Goal: Task Accomplishment & Management: Manage account settings

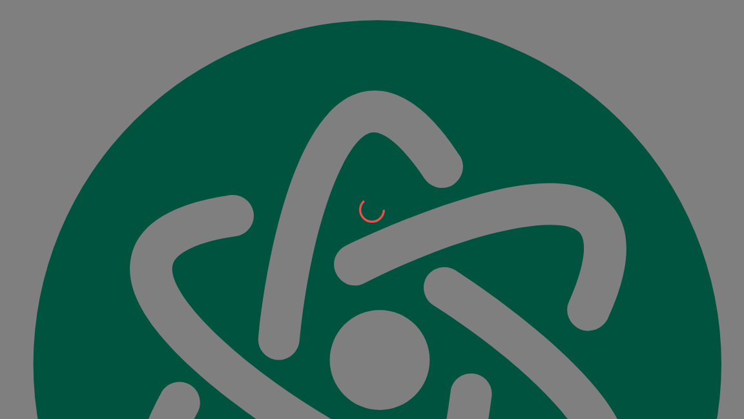
click at [232, 178] on div at bounding box center [372, 209] width 744 height 419
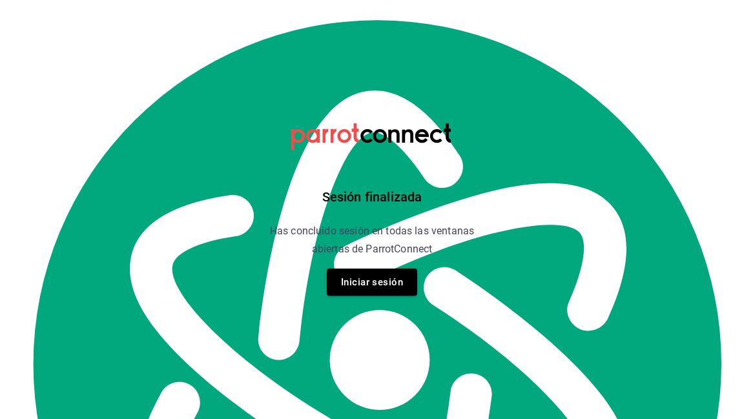
scroll to position [14651, 0]
click at [363, 283] on button "Iniciar sesión" at bounding box center [372, 282] width 90 height 27
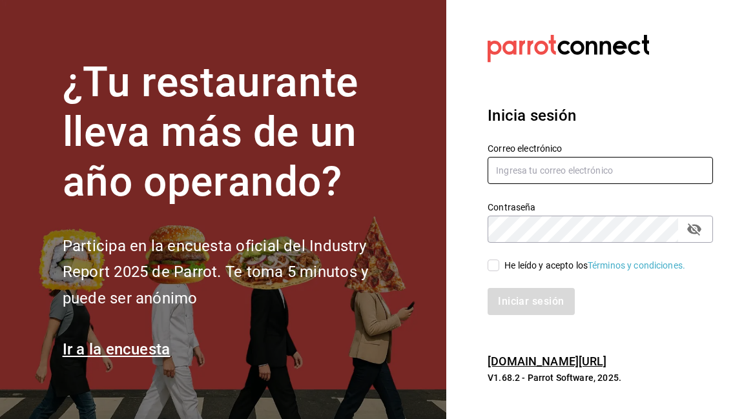
type input "[EMAIL_ADDRESS][DOMAIN_NAME]"
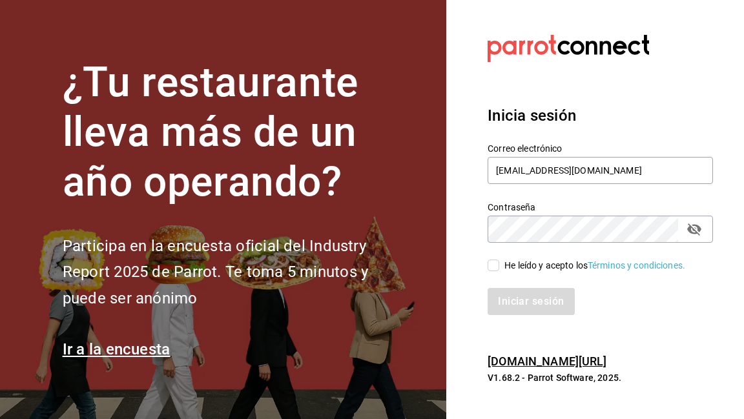
click at [496, 269] on input "He leído y acepto los Términos y condiciones." at bounding box center [493, 266] width 12 height 12
checkbox input "true"
click at [518, 309] on button "Iniciar sesión" at bounding box center [531, 301] width 88 height 27
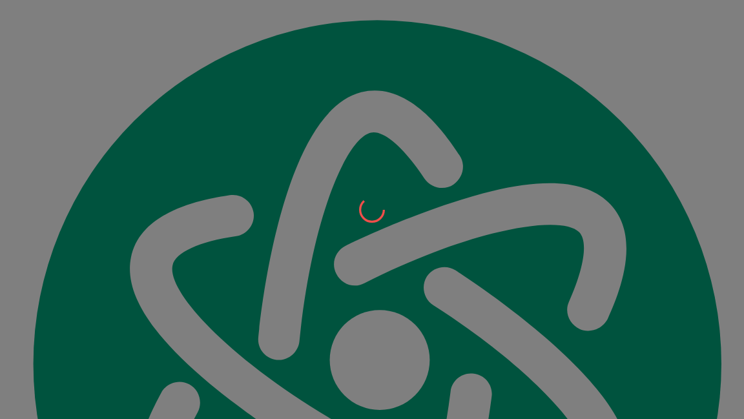
scroll to position [14440, 0]
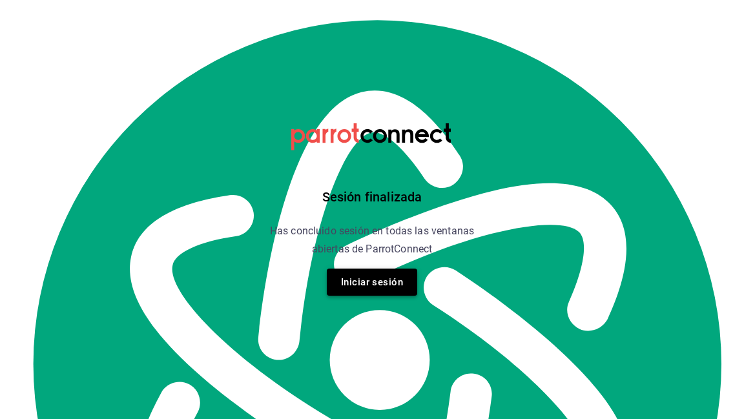
click at [372, 281] on button "Iniciar sesión" at bounding box center [372, 282] width 90 height 27
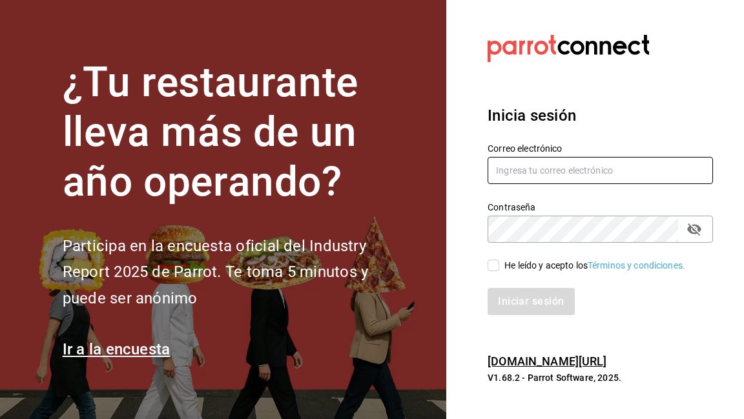
type input "[EMAIL_ADDRESS][DOMAIN_NAME]"
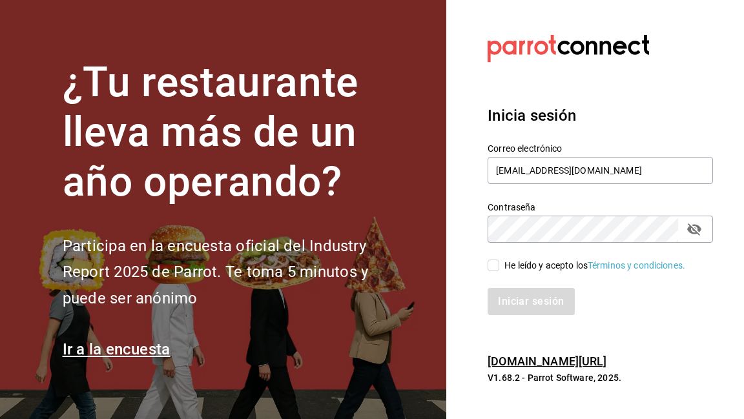
click at [489, 268] on input "He leído y acepto los Términos y condiciones." at bounding box center [493, 266] width 12 height 12
checkbox input "true"
click at [513, 299] on button "Iniciar sesión" at bounding box center [531, 301] width 88 height 27
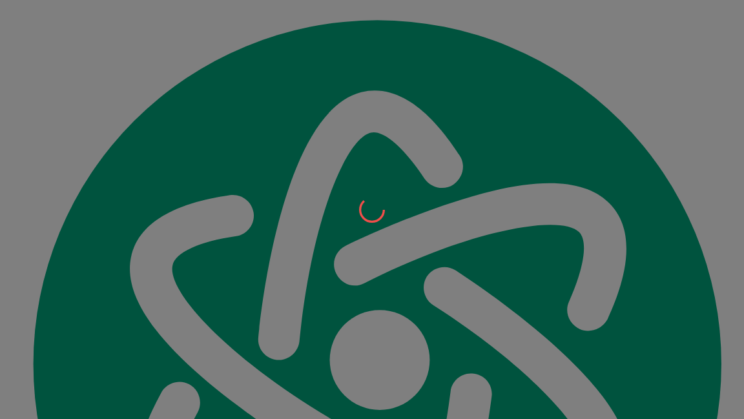
scroll to position [14651, 0]
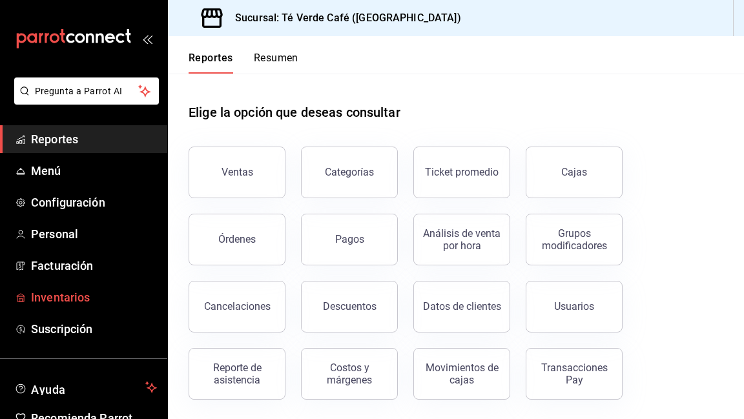
click at [83, 300] on span "Inventarios" at bounding box center [94, 297] width 126 height 17
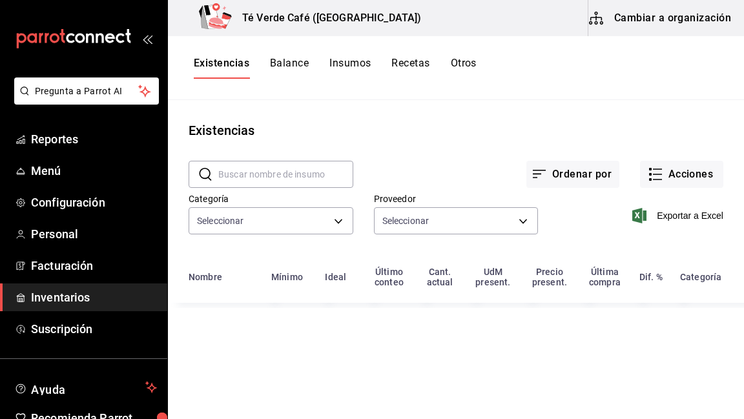
type input "162c3b5a-05ee-40a0-bf79-f86174f4b51c,009ec724-9d52-49cd-bc9f-a29681722a6c,a9dab…"
type input "28541e6b-e0ac-441f-9264-785f3d7ca87e,67730c88-5a21-4253-aeb4-54c9f3ea06bb,6402e…"
click at [252, 176] on input "text" at bounding box center [285, 174] width 135 height 26
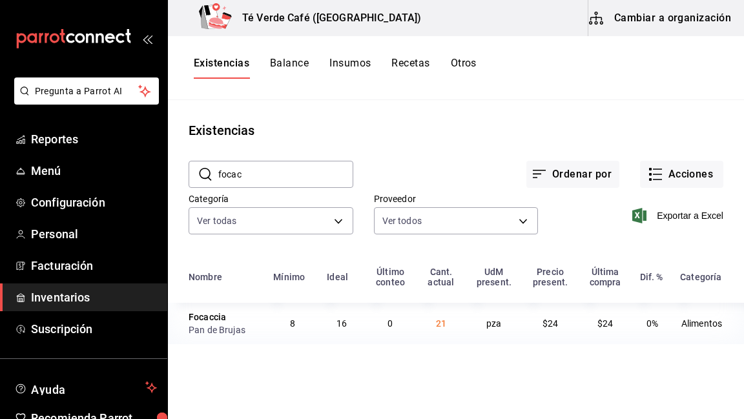
click at [264, 174] on input "focac" at bounding box center [285, 174] width 135 height 26
click at [238, 165] on input "crois" at bounding box center [285, 174] width 135 height 26
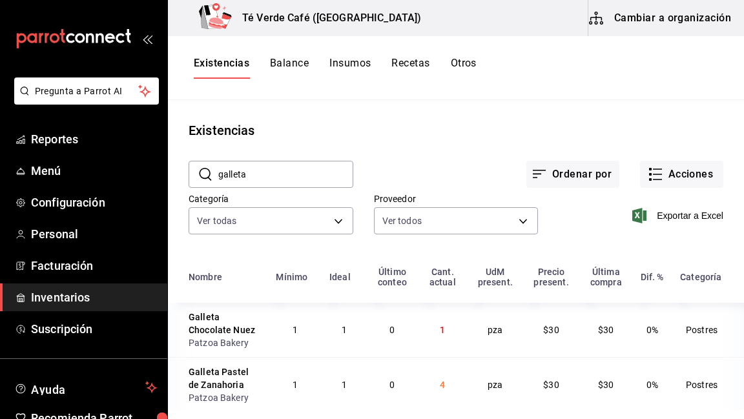
click at [291, 170] on input "galleta" at bounding box center [285, 174] width 135 height 26
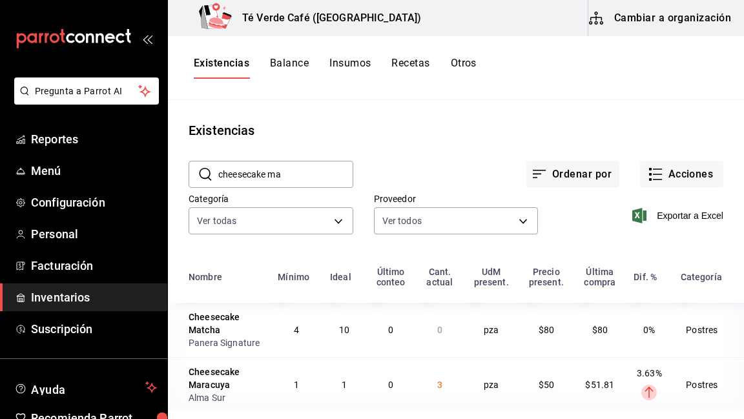
click at [268, 168] on input "cheesecake ma" at bounding box center [285, 174] width 135 height 26
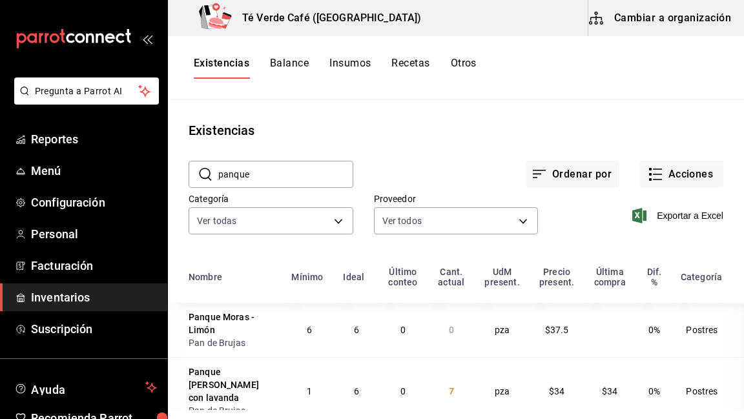
click at [262, 165] on input "panque" at bounding box center [285, 174] width 135 height 26
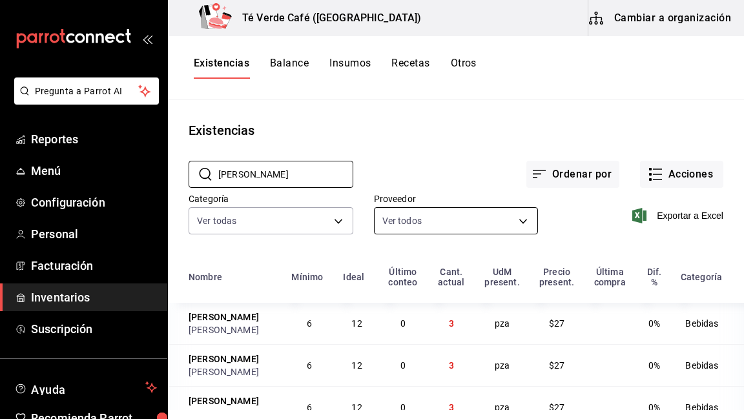
scroll to position [65, 0]
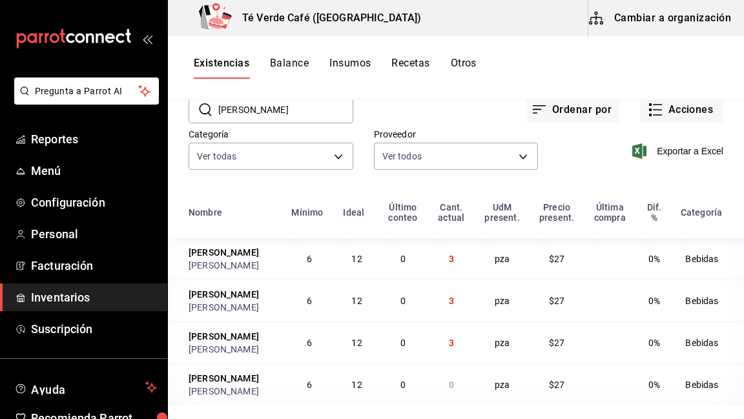
click at [250, 116] on input "felix" at bounding box center [285, 110] width 135 height 26
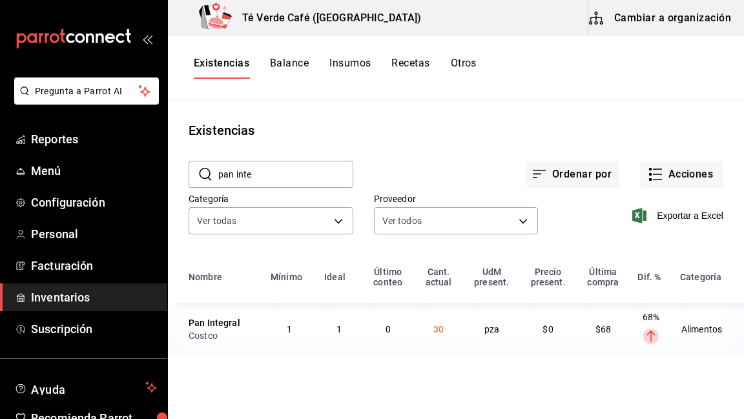
scroll to position [0, 0]
click at [273, 165] on input "pan inte" at bounding box center [285, 174] width 135 height 26
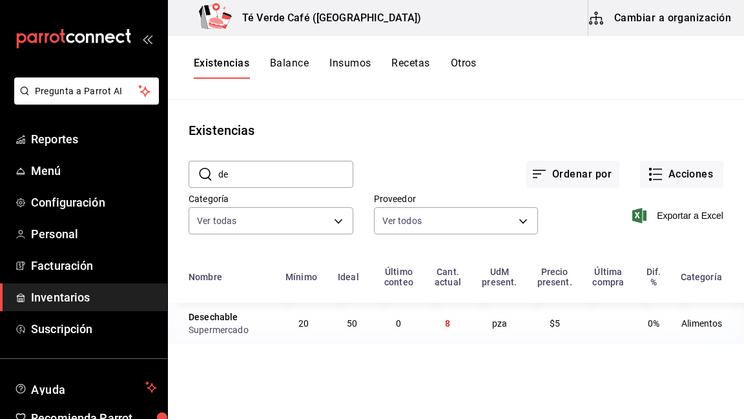
type input "d"
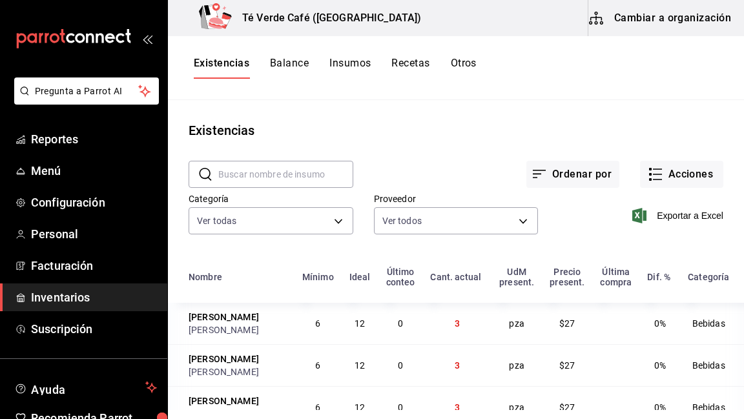
click at [254, 176] on input "text" at bounding box center [285, 174] width 135 height 26
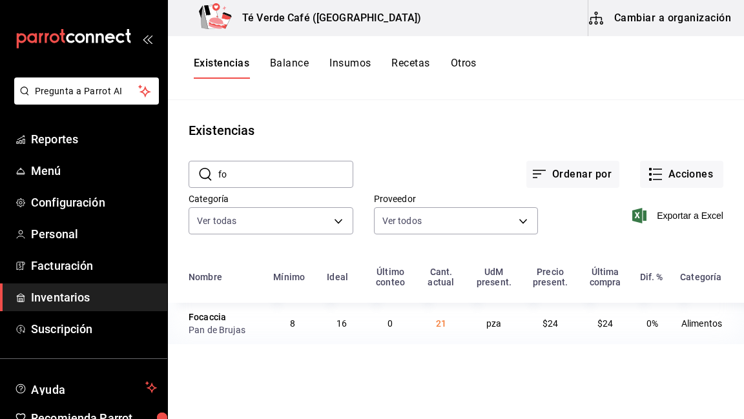
type input "f"
click at [252, 172] on input "croiss" at bounding box center [285, 174] width 135 height 26
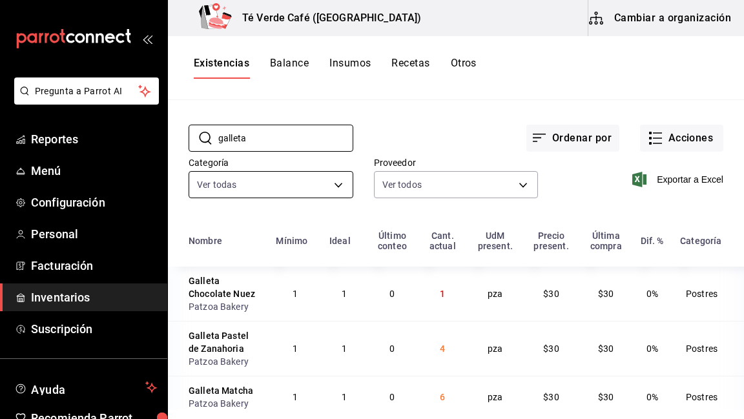
scroll to position [28, 0]
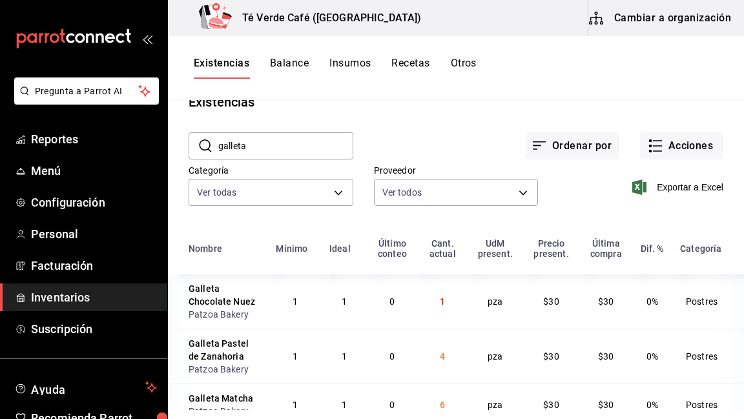
click at [271, 143] on input "galleta" at bounding box center [285, 146] width 135 height 26
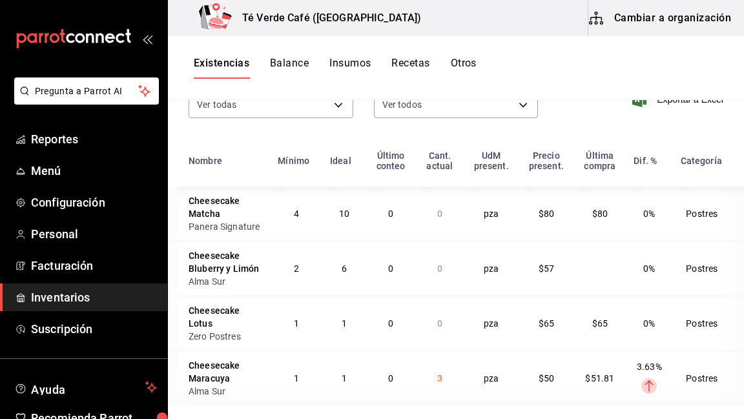
scroll to position [0, 0]
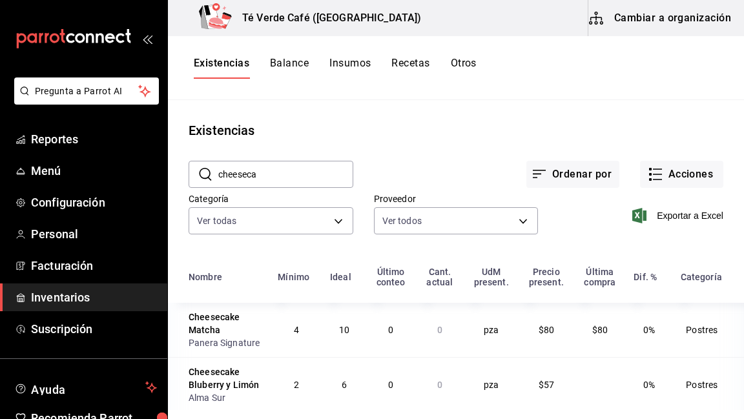
click at [236, 177] on input "cheeseca" at bounding box center [285, 174] width 135 height 26
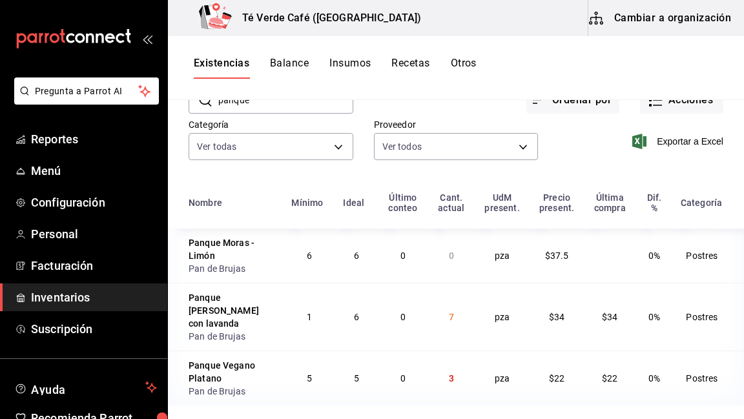
scroll to position [36, 0]
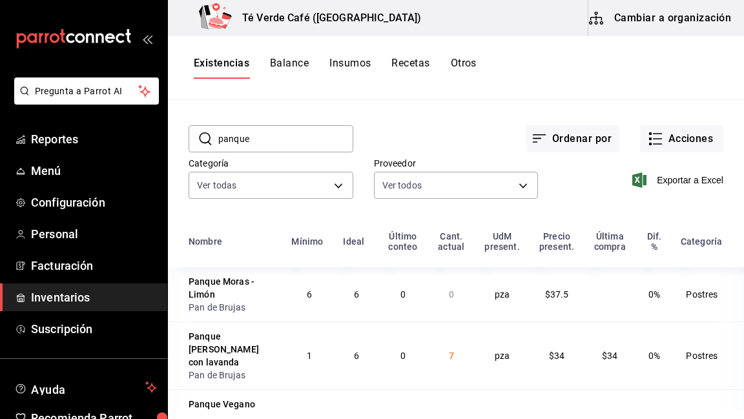
click at [258, 137] on input "panque" at bounding box center [285, 139] width 135 height 26
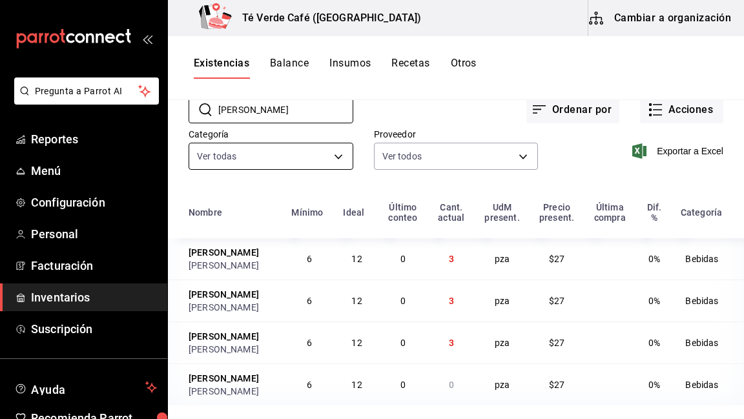
scroll to position [37, 0]
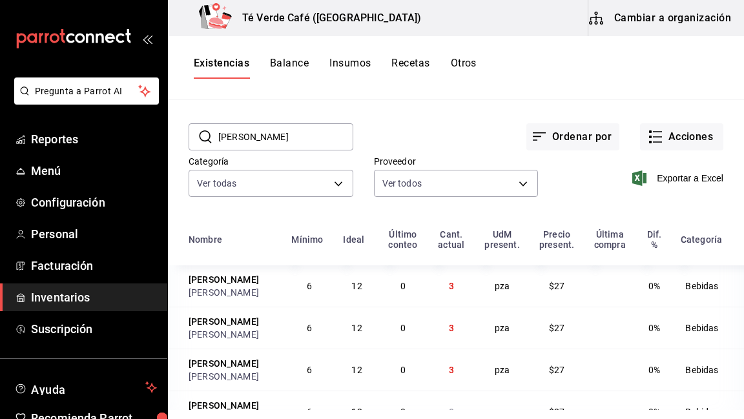
click at [248, 139] on input "felix" at bounding box center [285, 137] width 135 height 26
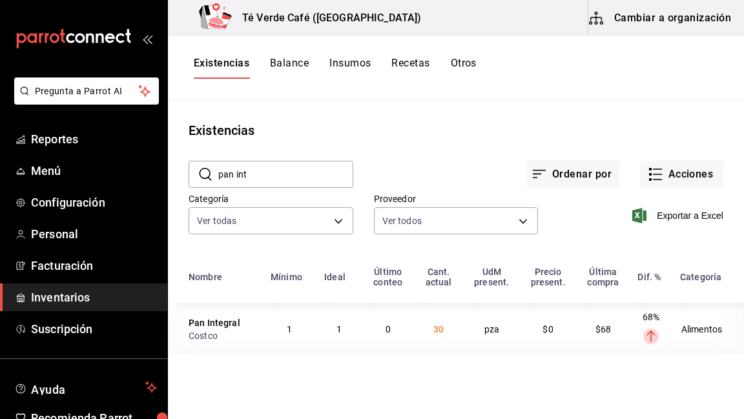
scroll to position [0, 0]
click at [264, 179] on input "pan int" at bounding box center [285, 174] width 135 height 26
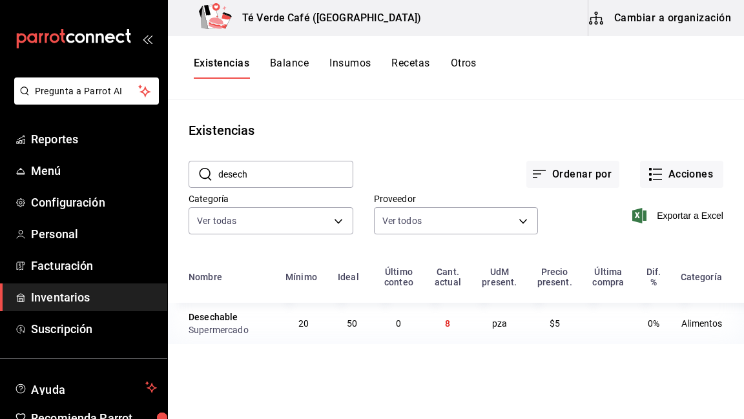
click at [254, 178] on input "desech" at bounding box center [285, 174] width 135 height 26
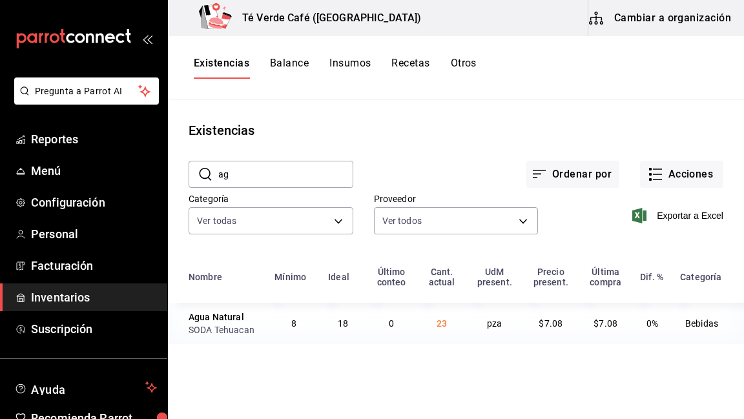
type input "a"
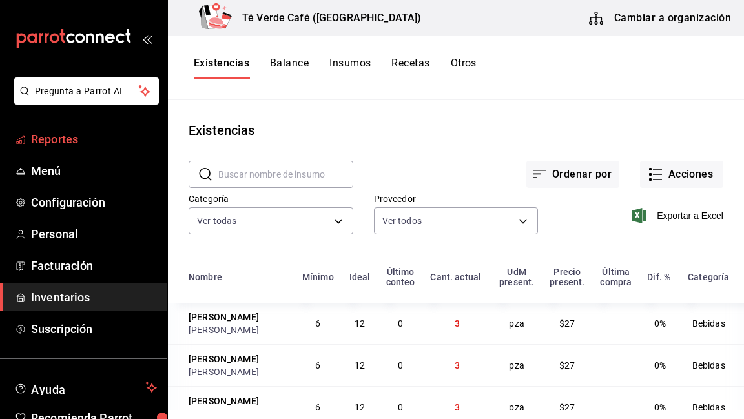
click at [67, 140] on span "Reportes" at bounding box center [94, 138] width 126 height 17
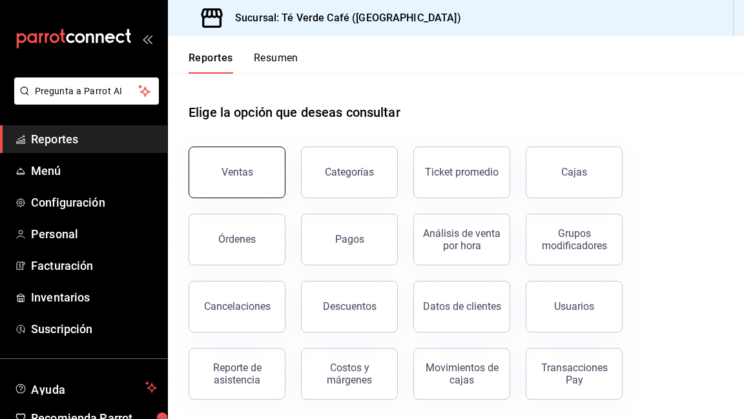
click at [238, 187] on button "Ventas" at bounding box center [236, 173] width 97 height 52
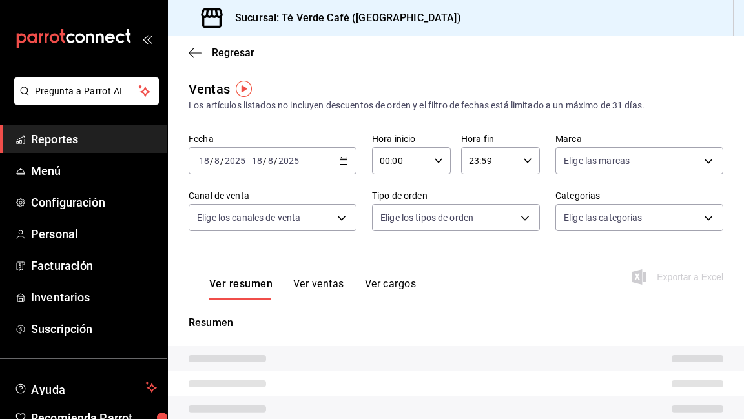
click at [319, 287] on button "Ver ventas" at bounding box center [318, 289] width 51 height 22
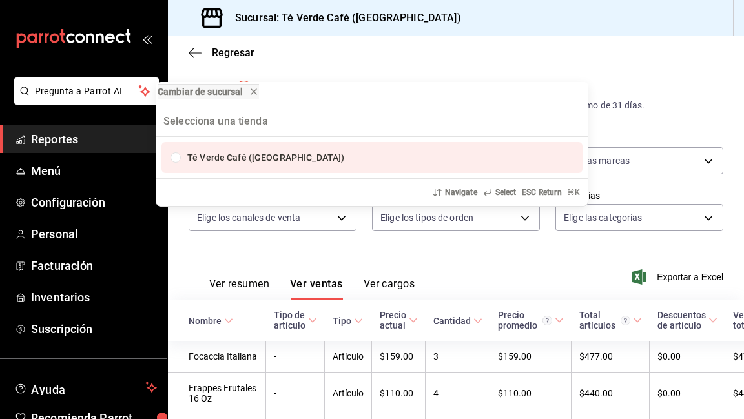
type input "f"
click at [581, 45] on div "Cambiar de sucursal Té Verde Café (Puebla) Navigate Select ESC Return ⌘ K" at bounding box center [372, 209] width 744 height 419
click at [598, 48] on div "Cambiar de sucursal Té Verde Café (Puebla) Navigate Select ESC Return ⌘ K" at bounding box center [372, 209] width 744 height 419
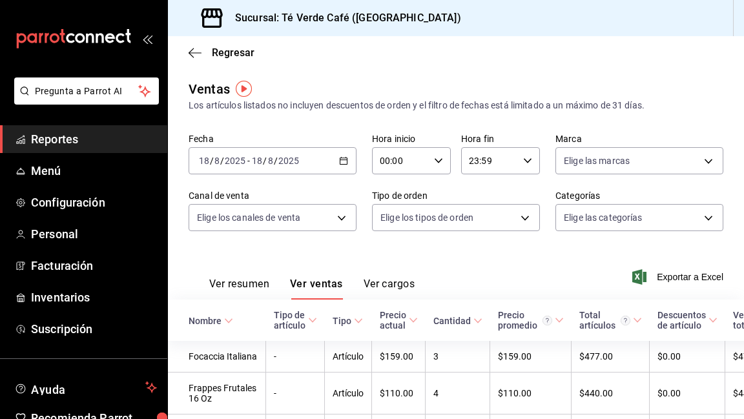
click at [601, 55] on div "Regresar" at bounding box center [456, 52] width 576 height 33
click at [66, 141] on span "Reportes" at bounding box center [94, 138] width 126 height 17
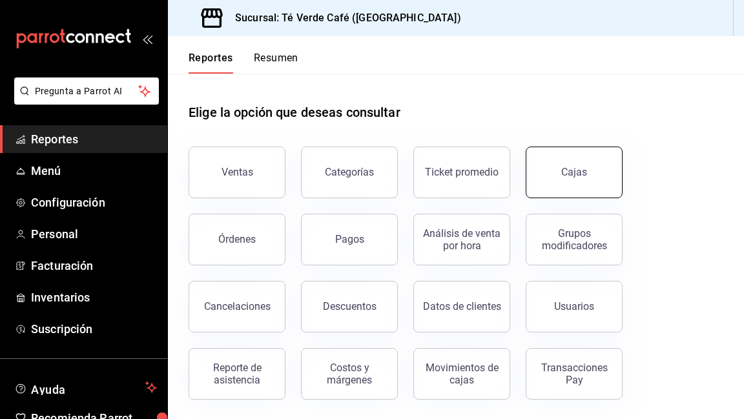
click at [573, 178] on button "Cajas" at bounding box center [573, 173] width 97 height 52
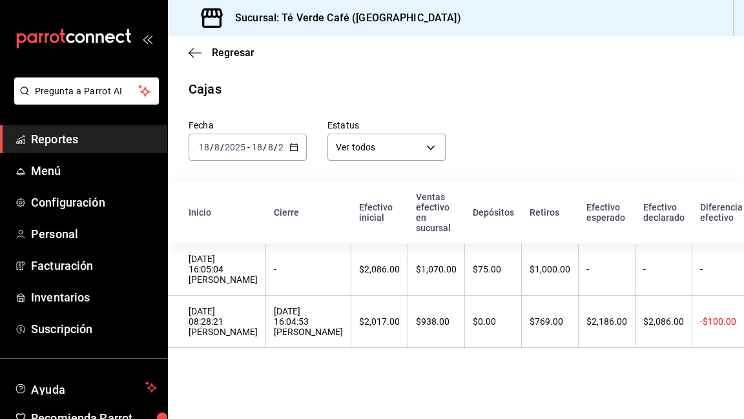
type textarea "chees"
click at [45, 137] on span "Reportes" at bounding box center [94, 138] width 126 height 17
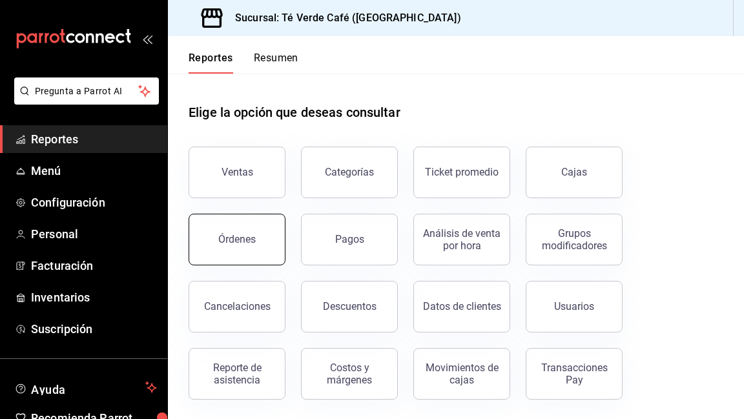
click at [248, 225] on button "Órdenes" at bounding box center [236, 240] width 97 height 52
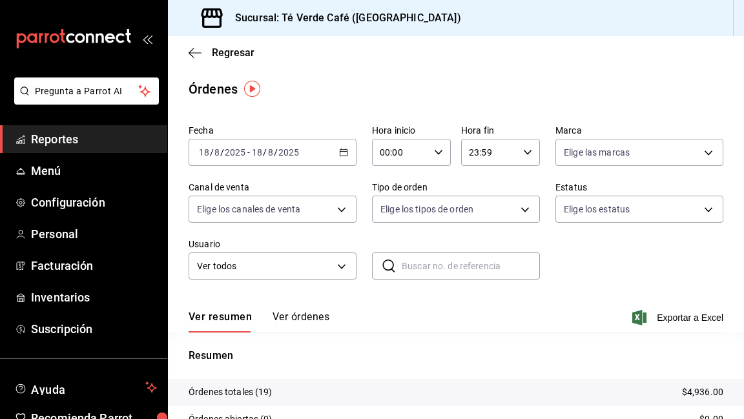
click at [314, 318] on button "Ver órdenes" at bounding box center [300, 322] width 57 height 22
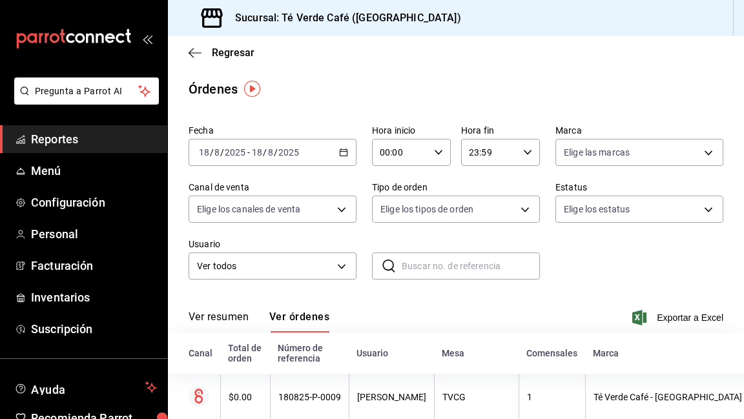
click at [56, 139] on span "Reportes" at bounding box center [94, 138] width 126 height 17
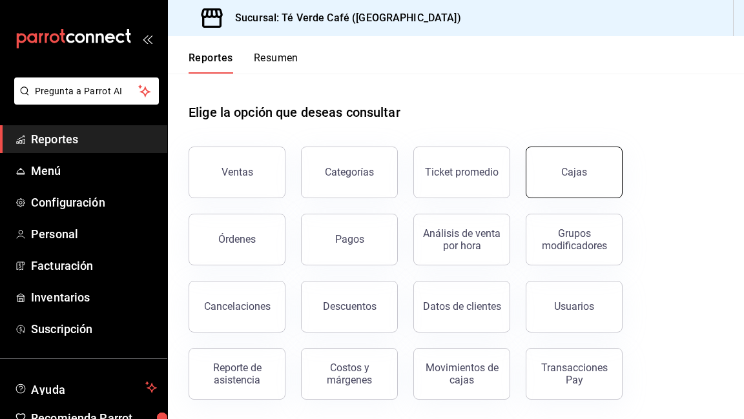
click at [587, 178] on button "Cajas" at bounding box center [573, 173] width 97 height 52
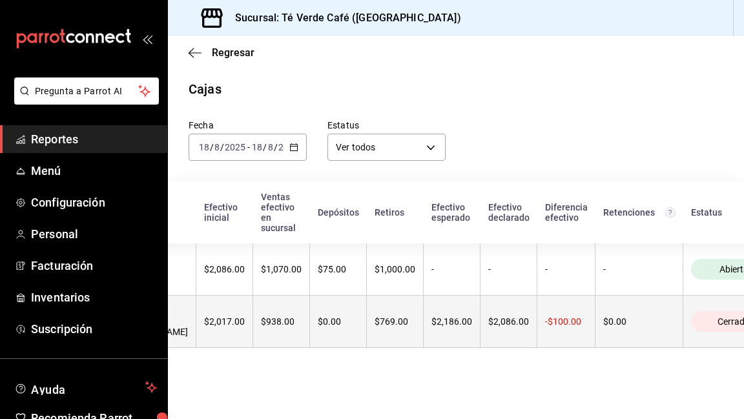
scroll to position [0, 186]
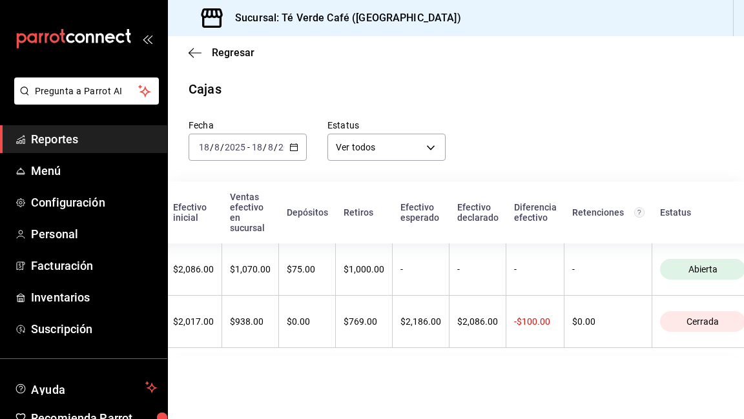
click at [555, 371] on main "Regresar Cajas Fecha 2025-08-18 18 / 8 / 2025 - 2025-08-18 18 / 8 / 2025 Estatu…" at bounding box center [456, 227] width 576 height 383
click at [192, 51] on icon "button" at bounding box center [194, 53] width 13 height 12
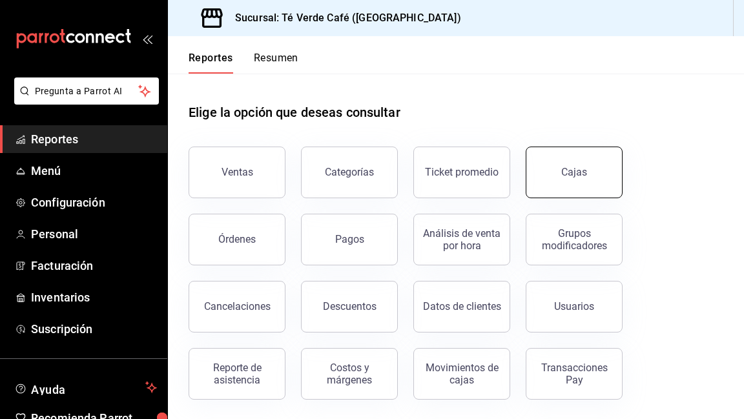
click at [557, 168] on button "Cajas" at bounding box center [573, 173] width 97 height 52
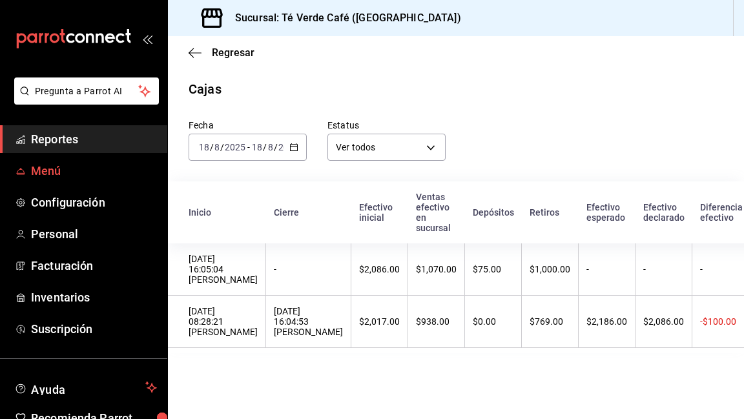
click at [38, 164] on span "Menú" at bounding box center [94, 170] width 126 height 17
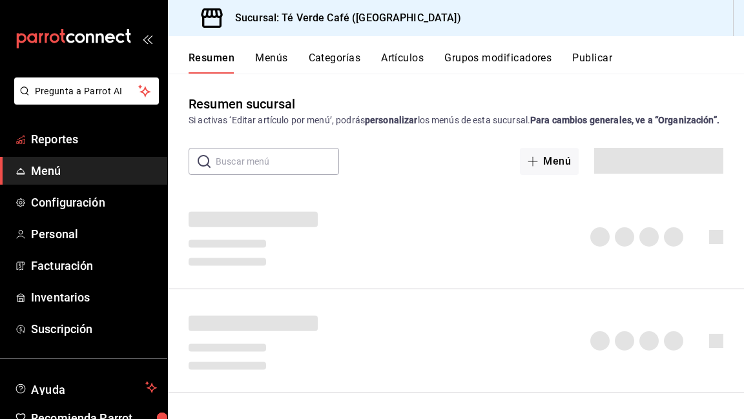
click at [52, 147] on span "Reportes" at bounding box center [94, 138] width 126 height 17
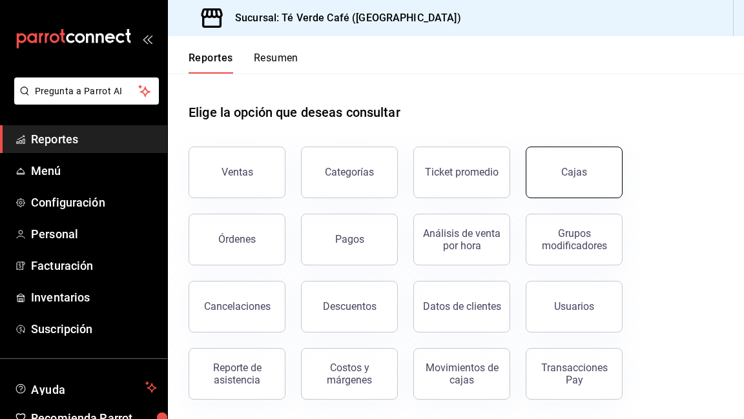
click at [569, 187] on button "Cajas" at bounding box center [573, 173] width 97 height 52
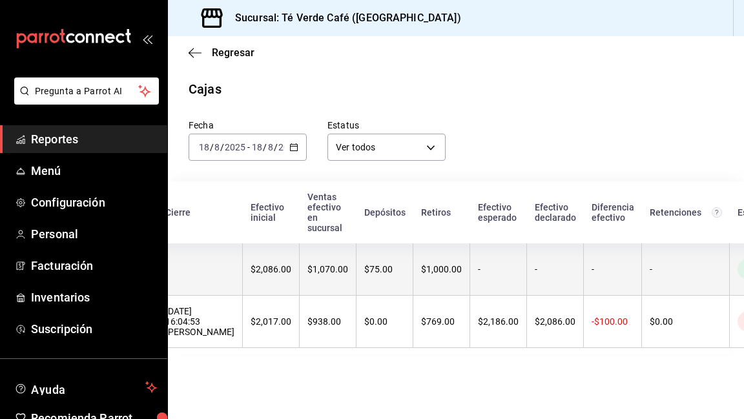
scroll to position [0, 142]
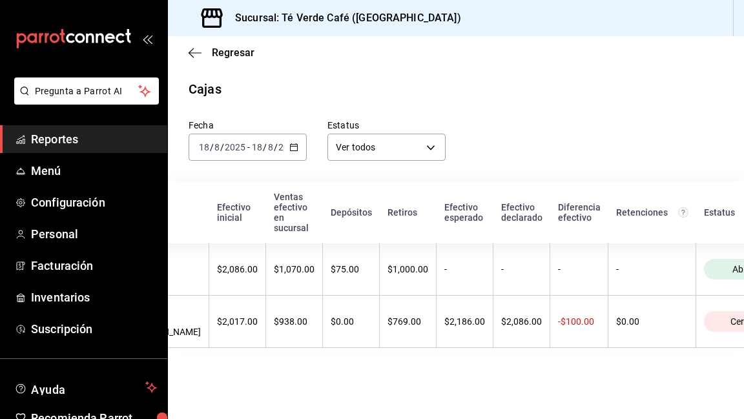
click at [55, 143] on span "Reportes" at bounding box center [94, 138] width 126 height 17
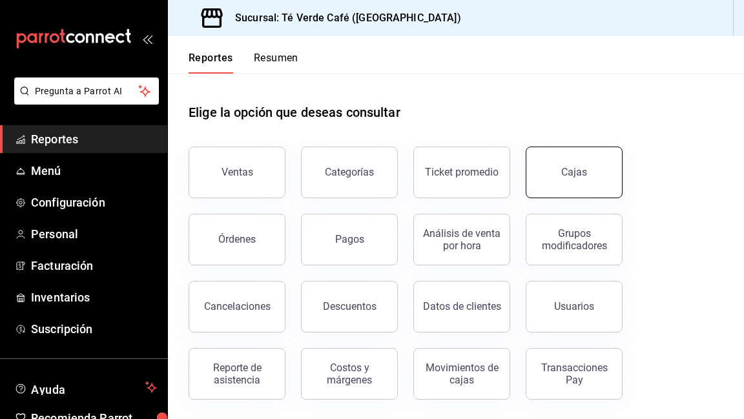
click at [582, 179] on button "Cajas" at bounding box center [573, 173] width 97 height 52
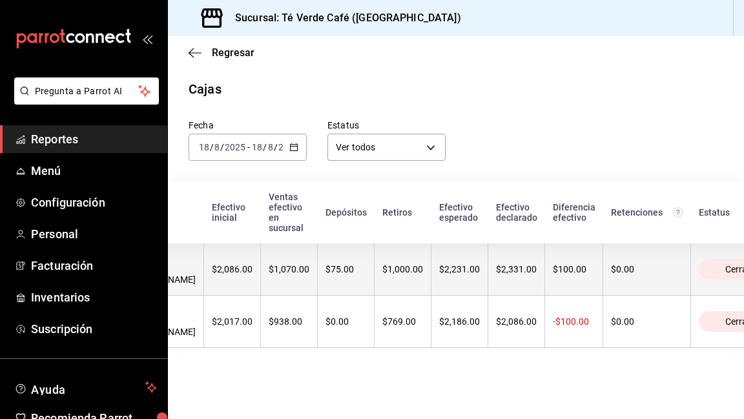
scroll to position [0, 176]
